Goal: Task Accomplishment & Management: Complete application form

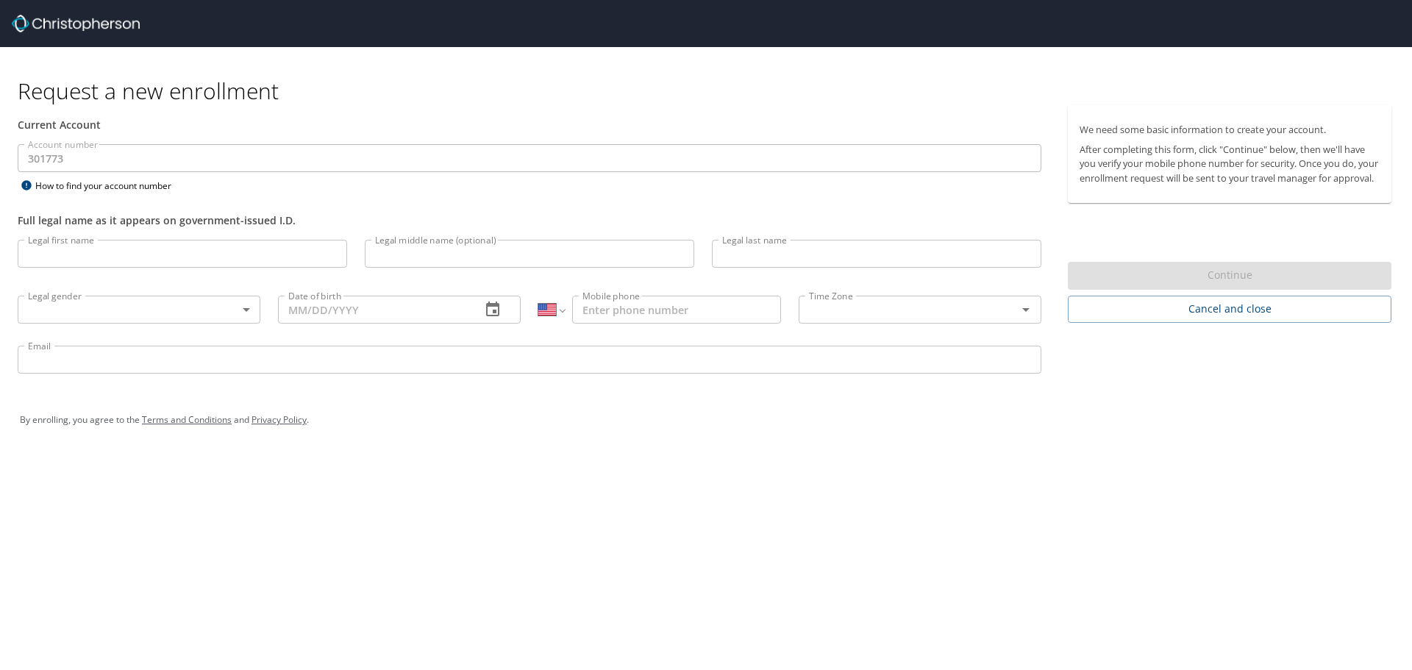
select select "US"
click at [135, 250] on input "Legal first name" at bounding box center [182, 254] width 329 height 28
type input "Chad"
type input "Lincoln"
type input "(720) 788-1441"
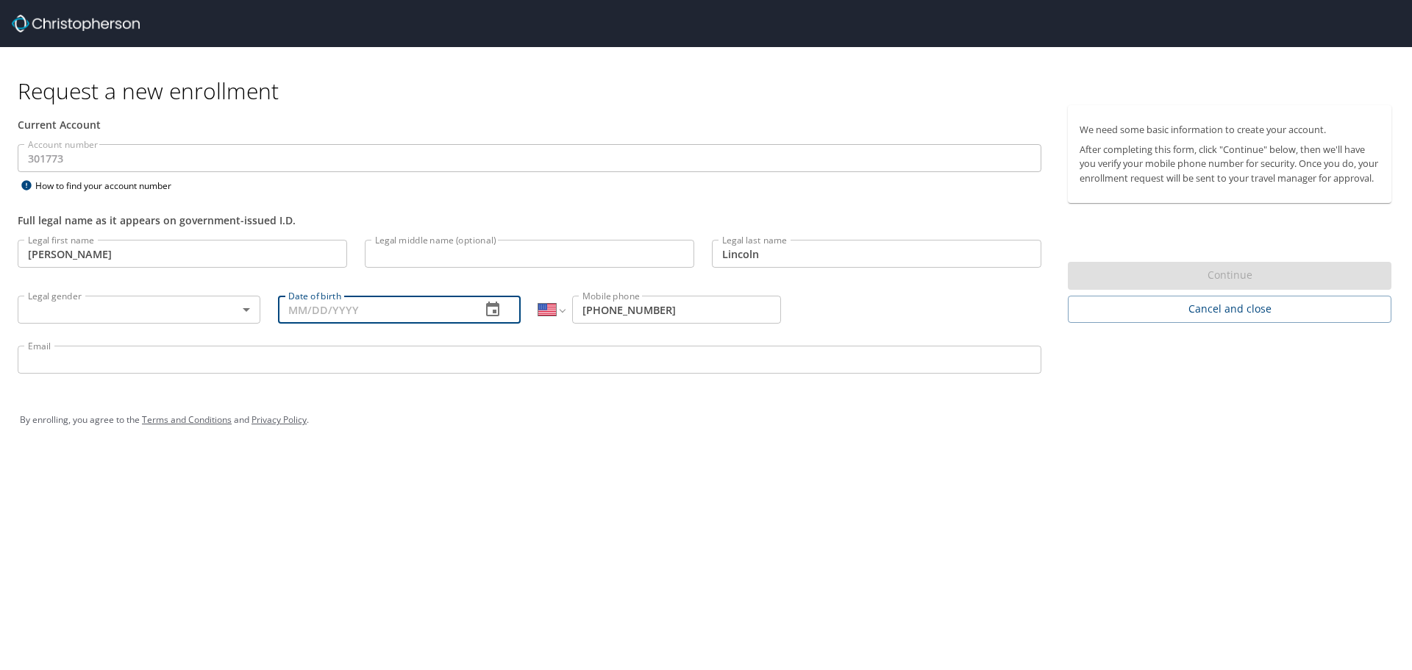
click at [340, 311] on input "Date of birth" at bounding box center [373, 310] width 191 height 28
type input "09/01/1988"
click at [263, 351] on input "Email" at bounding box center [529, 360] width 1023 height 28
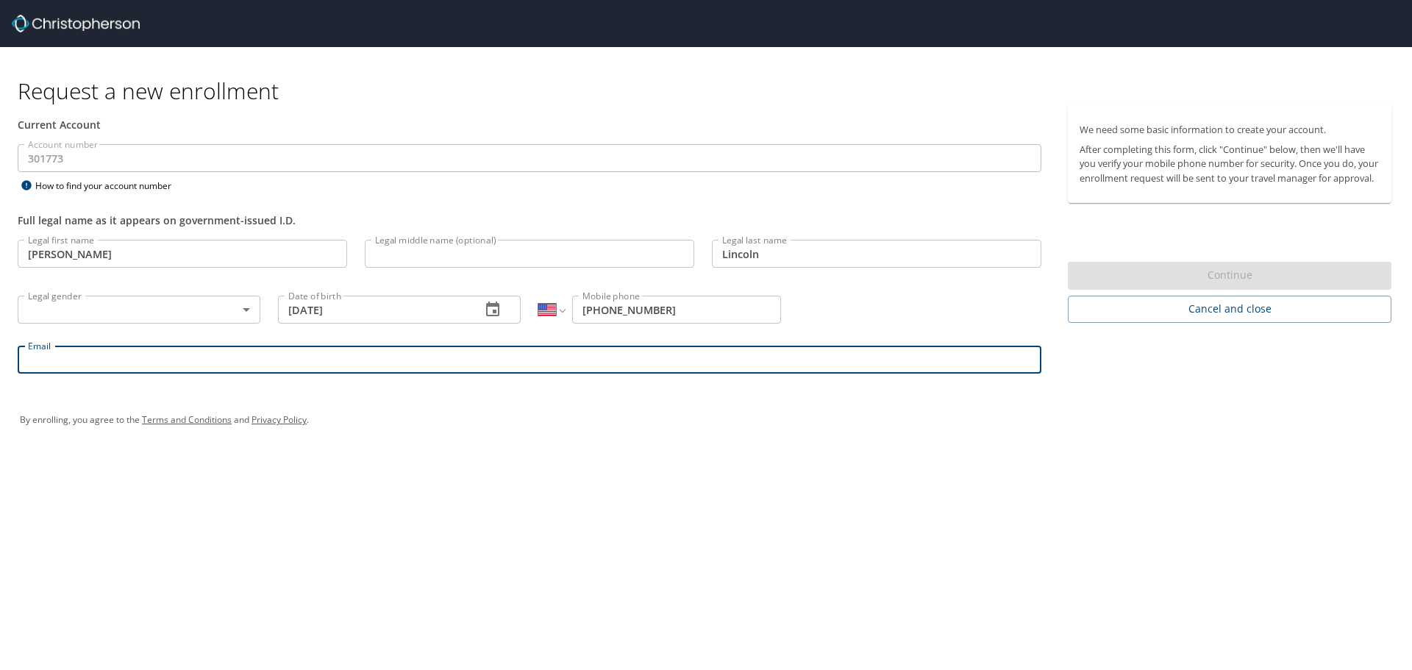
type input "clincoln@elementsofplace.com"
click at [178, 305] on body "Request a new enrollment Current Account Account number 301773 Account number H…" at bounding box center [706, 335] width 1412 height 670
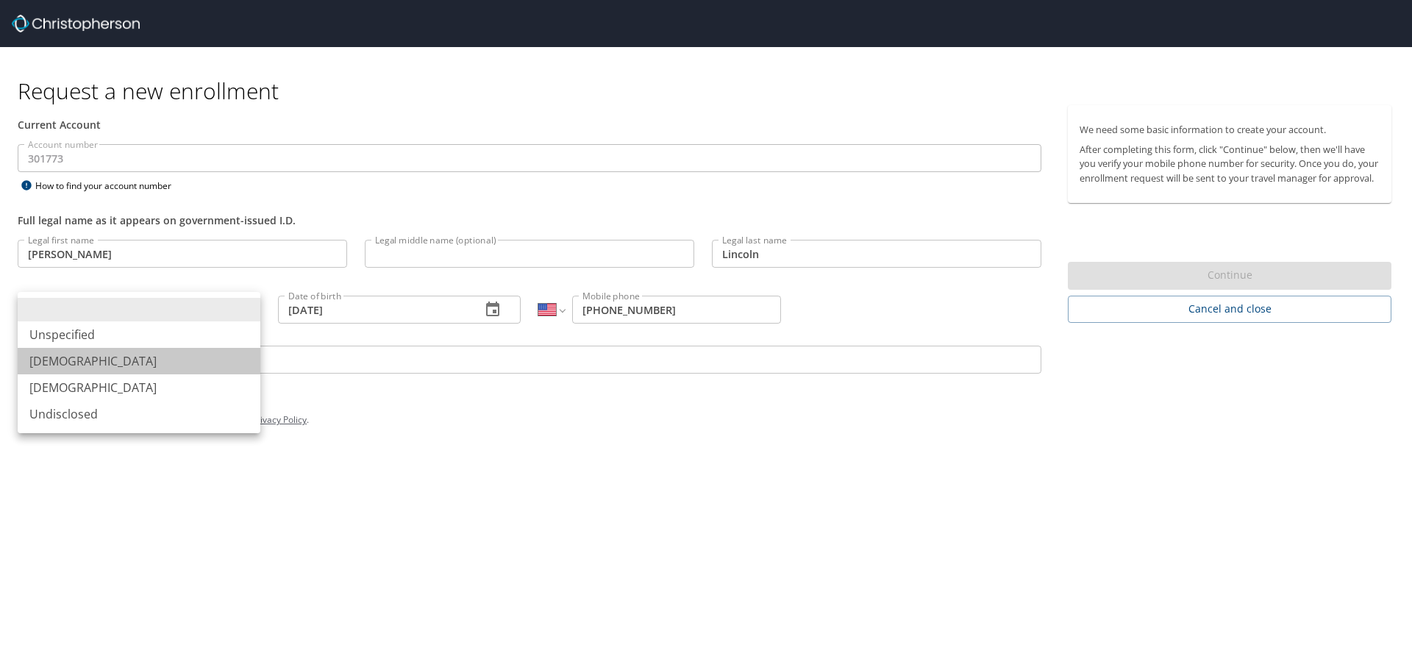
click at [165, 364] on li "Male" at bounding box center [139, 361] width 243 height 26
type input "Male"
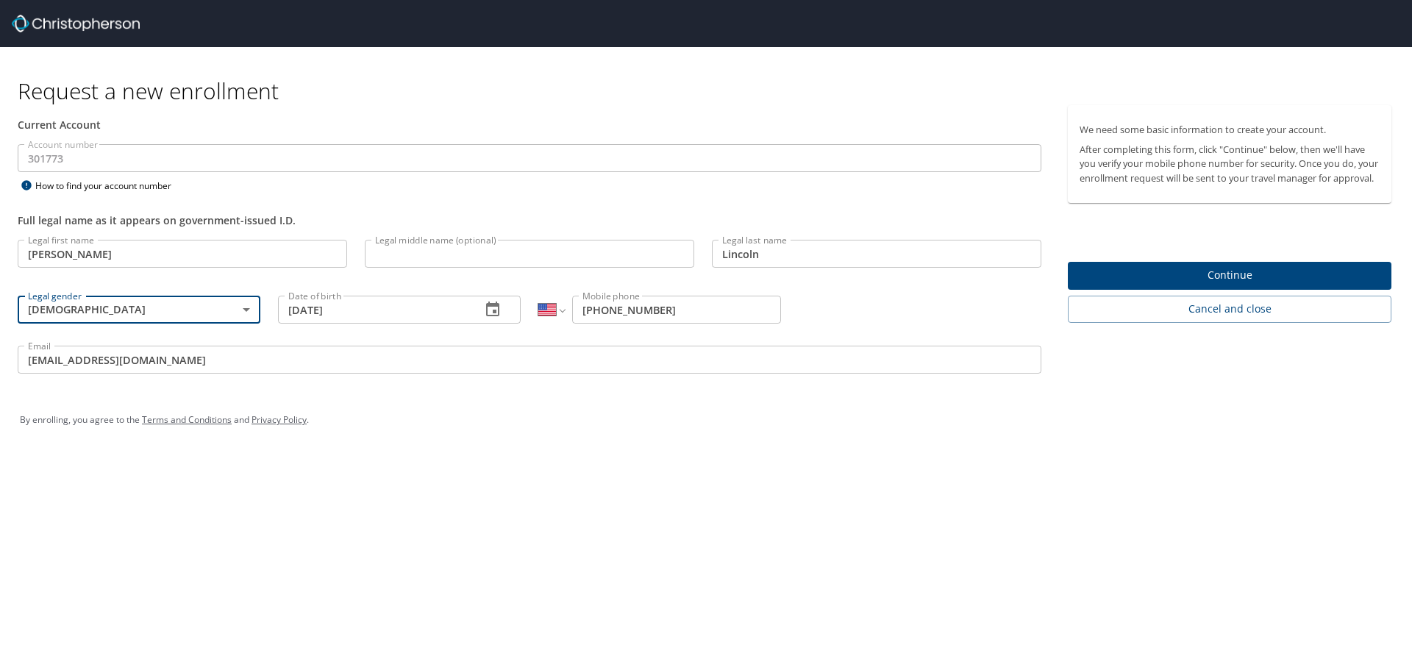
click at [497, 496] on div "Request a new enrollment Current Account Account number 301773 Account number H…" at bounding box center [706, 335] width 1412 height 670
click at [1248, 285] on span "Continue" at bounding box center [1229, 275] width 300 height 18
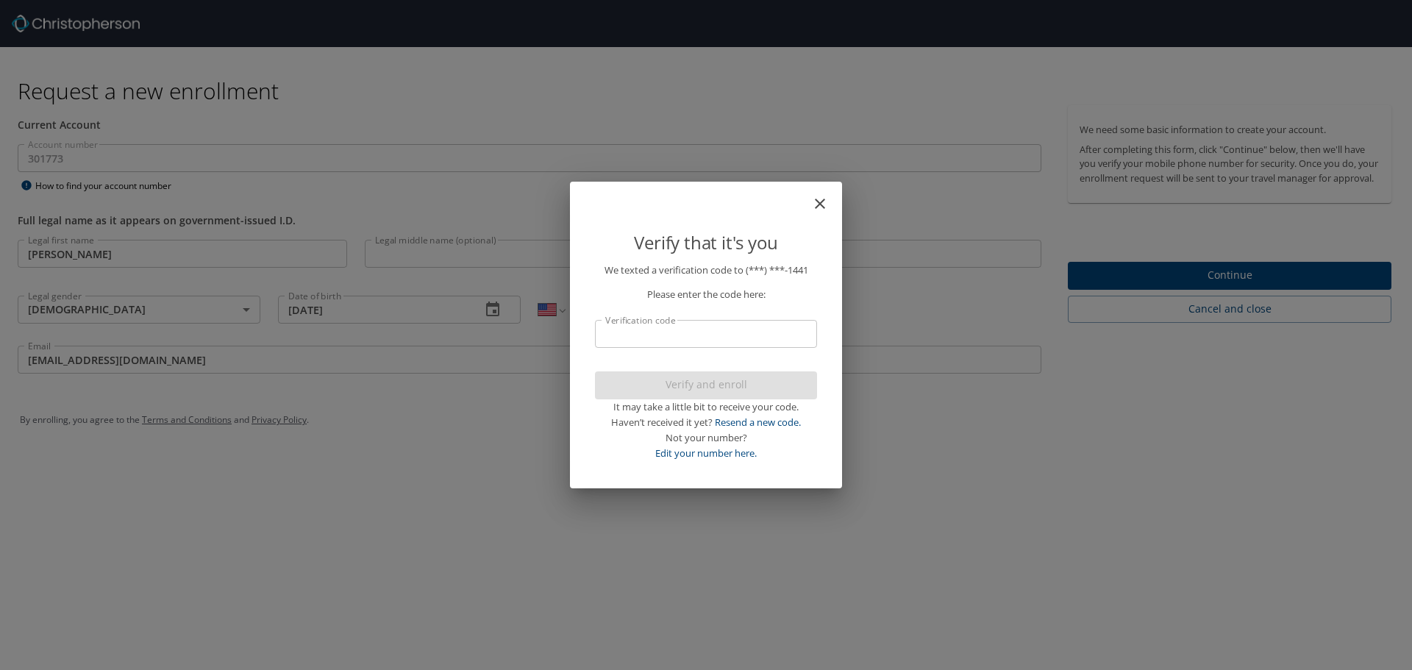
click at [690, 324] on input "Verification code" at bounding box center [706, 334] width 222 height 28
click at [693, 328] on input "Verification code" at bounding box center [706, 334] width 222 height 28
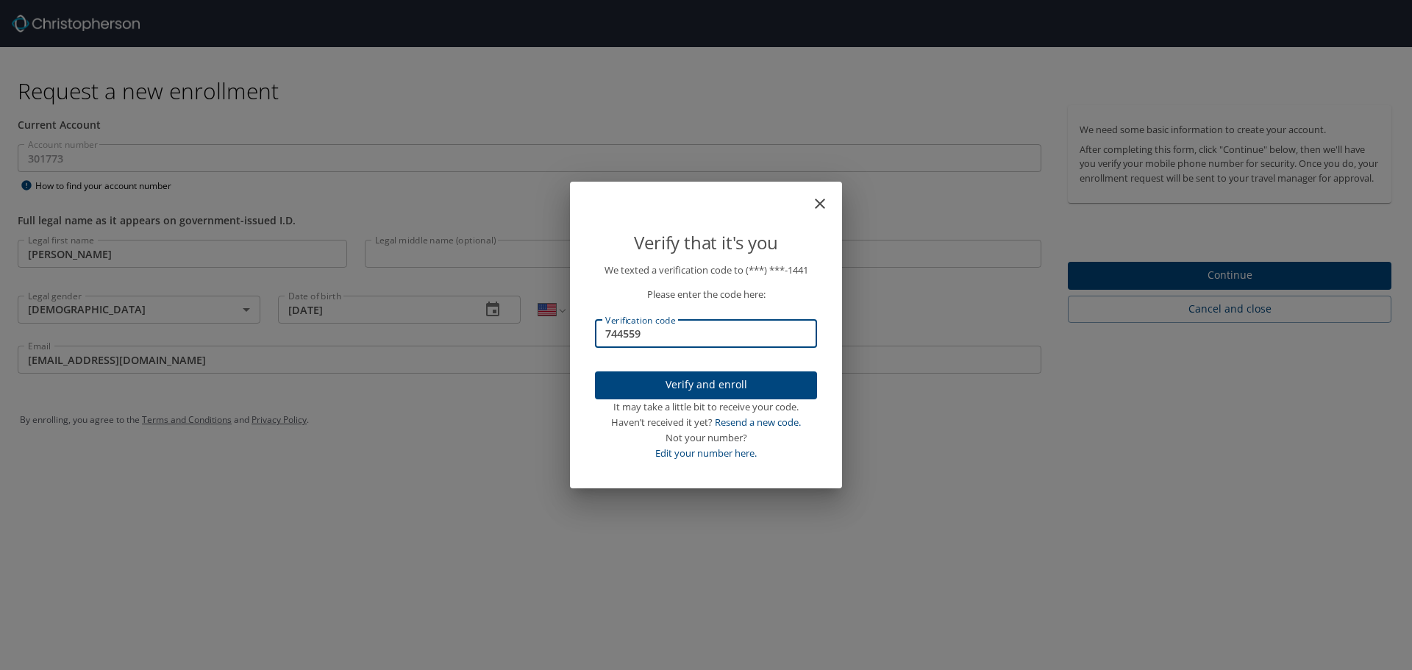
type input "744559"
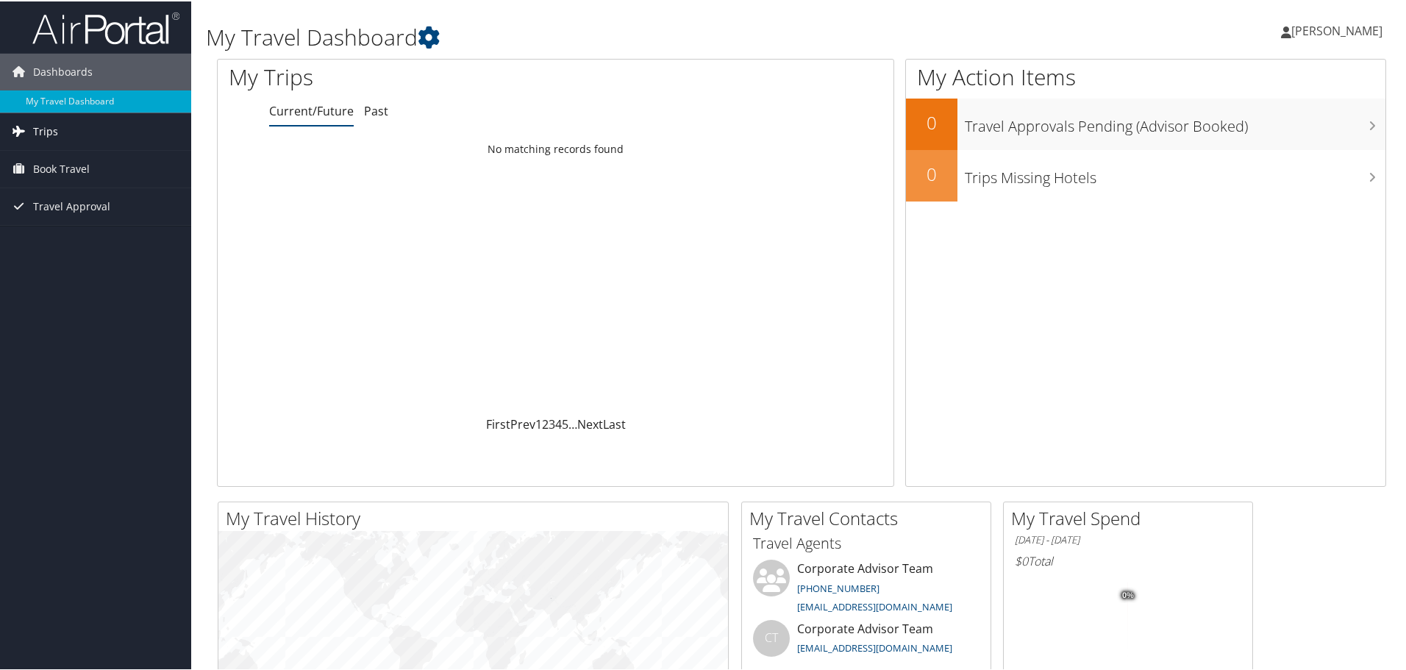
click at [44, 126] on span "Trips" at bounding box center [45, 130] width 25 height 37
click at [90, 161] on link "Current/Future Trips" at bounding box center [95, 160] width 191 height 22
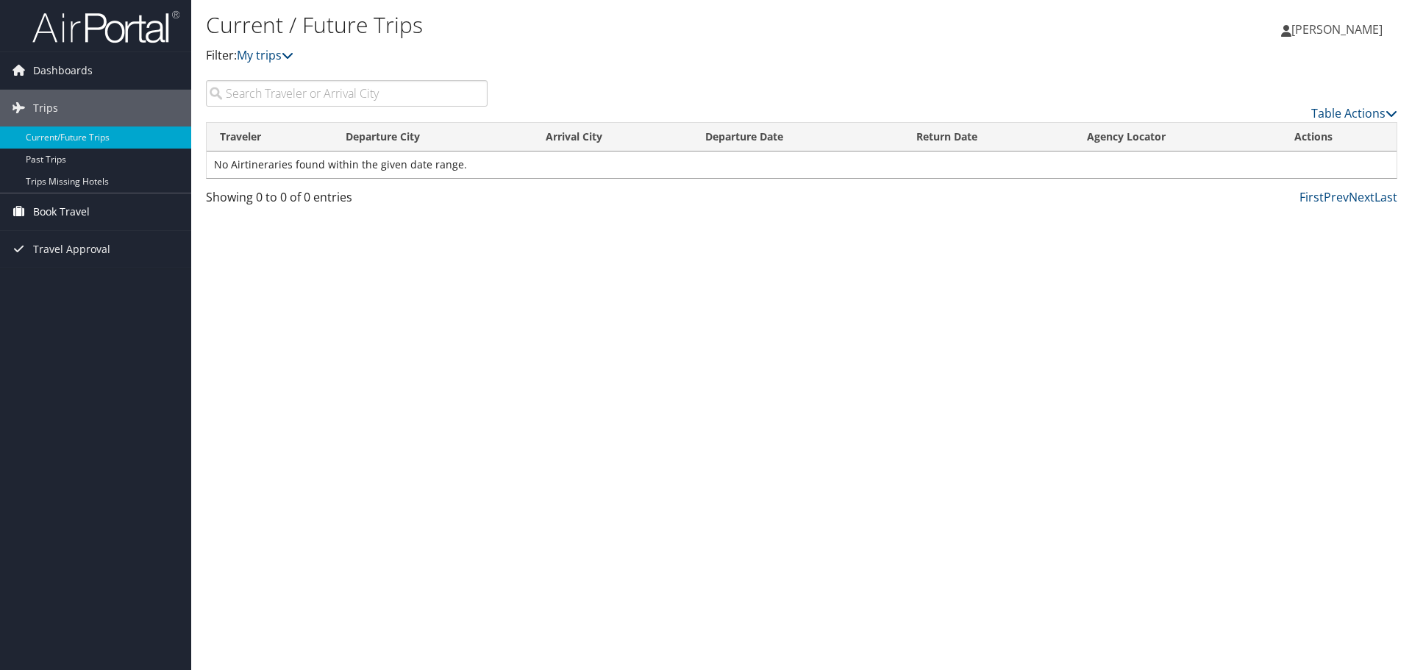
click at [87, 210] on span "Book Travel" at bounding box center [61, 211] width 57 height 37
click at [82, 282] on link "Book/Manage Online Trips" at bounding box center [95, 285] width 191 height 22
